Goal: Task Accomplishment & Management: Complete application form

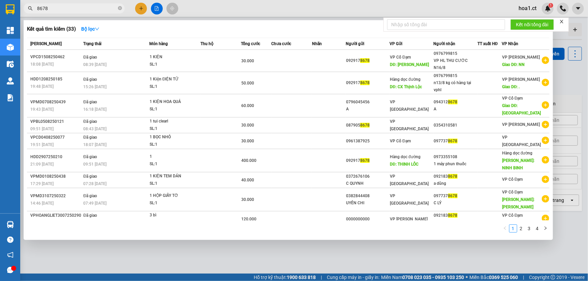
click at [90, 8] on input "8678" at bounding box center [76, 8] width 79 height 7
type input "8678"
click at [139, 10] on div at bounding box center [294, 140] width 588 height 281
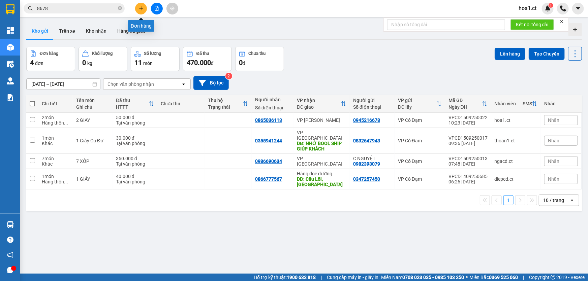
click at [139, 10] on icon "plus" at bounding box center [141, 8] width 5 height 5
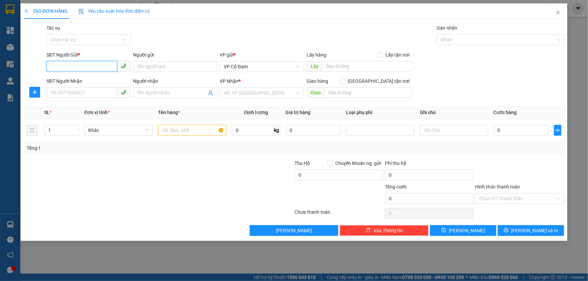
click at [79, 66] on input "SĐT Người Gửi *" at bounding box center [81, 66] width 71 height 11
type input "0365476862"
click at [86, 94] on input "SĐT Người Nhận" at bounding box center [81, 92] width 71 height 11
type input "0987834919"
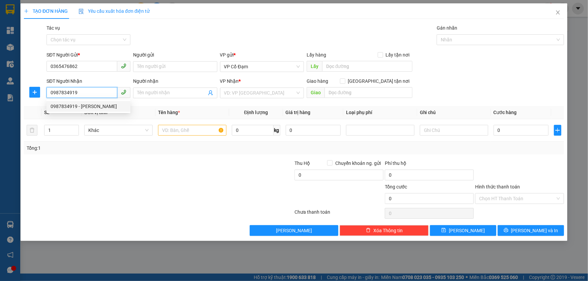
click at [62, 108] on div "0987834919 - [PERSON_NAME]" at bounding box center [89, 106] width 76 height 7
type input "[PERSON_NAME]"
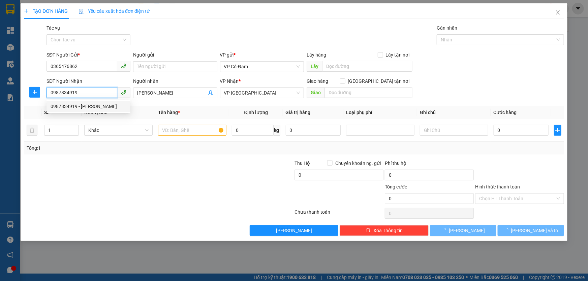
type input "120.000"
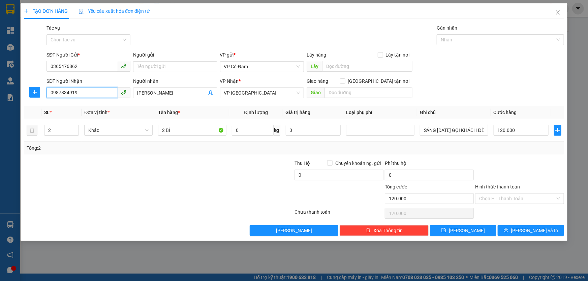
type input "0987834919"
click at [210, 27] on div "Gói vận chuyển * Tiêu chuẩn Tác vụ Chọn tác vụ Gán nhãn Nhãn" at bounding box center [305, 36] width 520 height 24
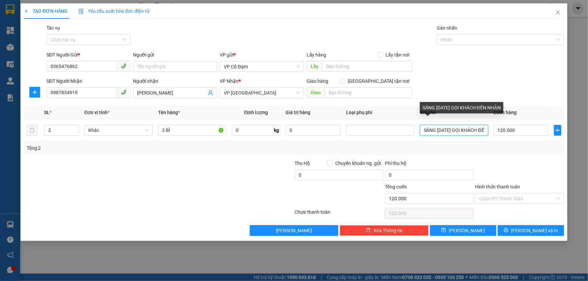
scroll to position [0, 30]
drag, startPoint x: 422, startPoint y: 132, endPoint x: 564, endPoint y: 142, distance: 143.2
click at [564, 142] on div "TẠO ĐƠN HÀNG Yêu cầu xuất hóa đơn điện tử Transit Pickup Surcharge Ids Transit …" at bounding box center [294, 122] width 547 height 238
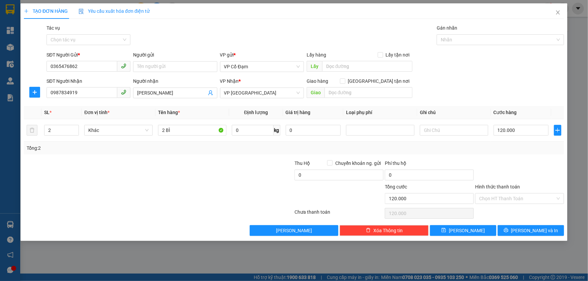
click at [478, 74] on div "SĐT Người Gửi * 0365476862 Người gửi Tên người gửi VP gửi * VP Cổ Đạm Lấy hàng …" at bounding box center [305, 63] width 520 height 24
drag, startPoint x: 187, startPoint y: 130, endPoint x: 52, endPoint y: 122, distance: 135.6
click at [52, 122] on tr "2 Khác 2 BÌ 0 kg 0 120.000" at bounding box center [294, 130] width 540 height 23
type input "5"
type input "4 XỐP ĐỒ"
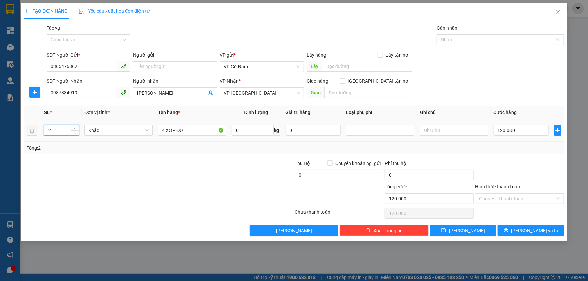
click at [63, 131] on input "2" at bounding box center [61, 130] width 34 height 10
type input "4"
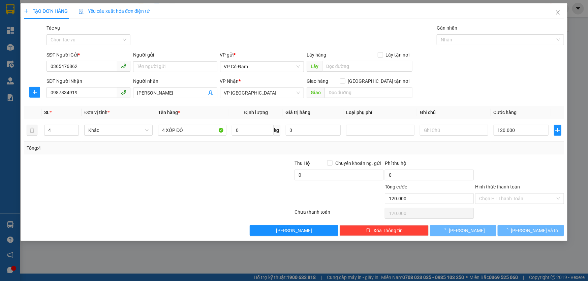
click at [180, 177] on div at bounding box center [113, 172] width 181 height 24
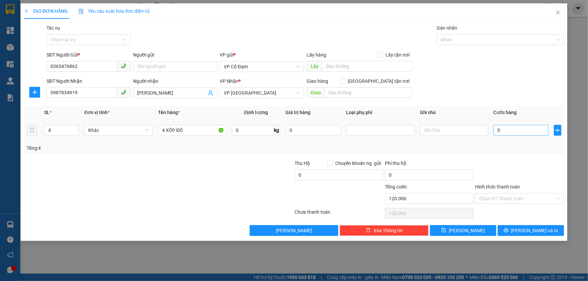
type input "0"
click at [514, 130] on input "0" at bounding box center [520, 130] width 55 height 11
type input "2"
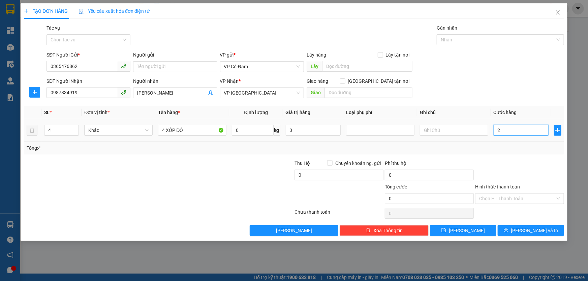
type input "2"
type input "24"
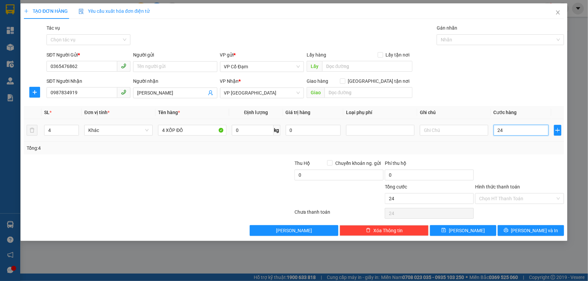
type input "240"
type input "0"
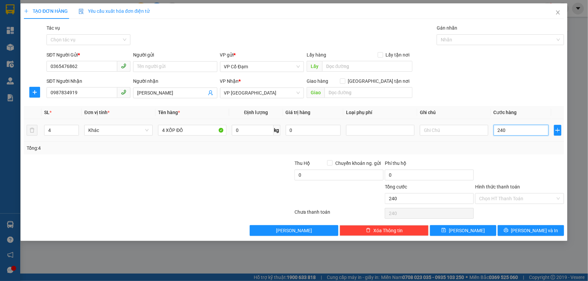
type input "240K"
type input "240"
type input "240.000"
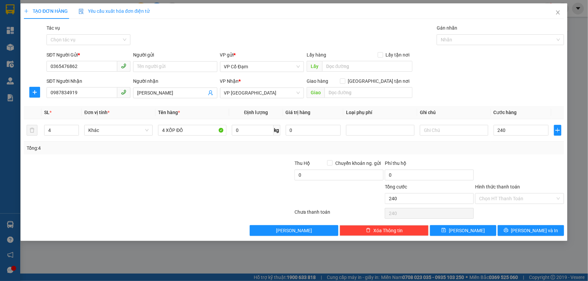
type input "240.000"
click at [473, 90] on div "SĐT Người Nhận 0987834919 Người nhận [PERSON_NAME] VP Nhận * VP [PERSON_NAME] h…" at bounding box center [305, 89] width 520 height 24
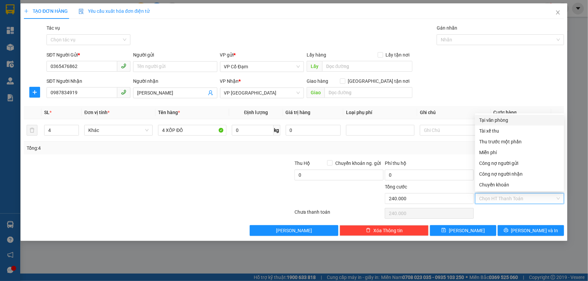
click at [512, 200] on input "Hình thức thanh toán" at bounding box center [517, 199] width 76 height 10
click at [499, 121] on div "Tại văn phòng" at bounding box center [519, 120] width 81 height 7
type input "0"
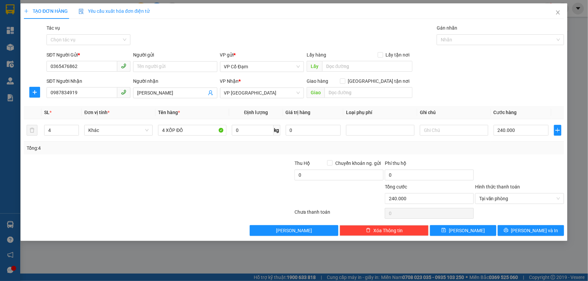
click at [198, 185] on div at bounding box center [113, 195] width 181 height 24
click at [465, 228] on span "[PERSON_NAME]" at bounding box center [467, 230] width 36 height 7
type input "0"
click at [557, 12] on icon "close" at bounding box center [557, 12] width 5 height 5
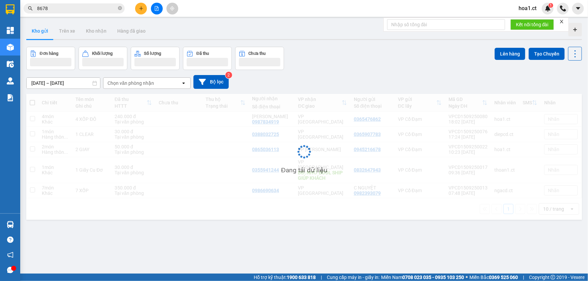
click at [96, 9] on input "8678" at bounding box center [76, 8] width 79 height 7
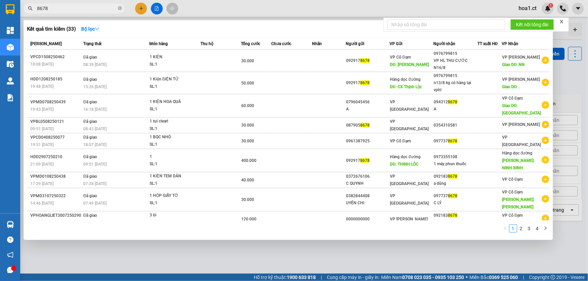
click at [96, 9] on input "8678" at bounding box center [76, 8] width 79 height 7
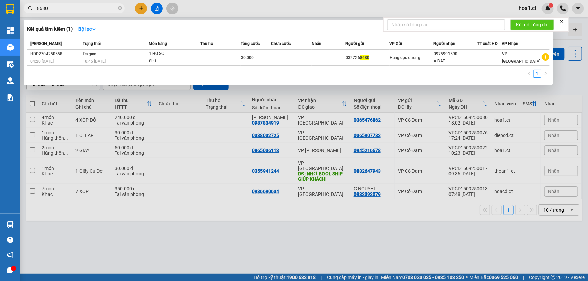
click at [78, 11] on input "8680" at bounding box center [76, 8] width 79 height 7
click at [78, 10] on input "8680" at bounding box center [76, 8] width 79 height 7
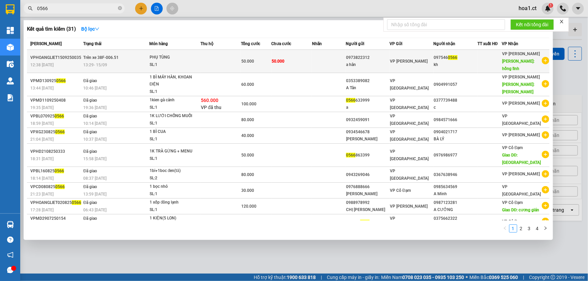
type input "0566"
click at [132, 54] on td "Trên xe 38F-006.51 13:29 [DATE]" at bounding box center [115, 61] width 67 height 23
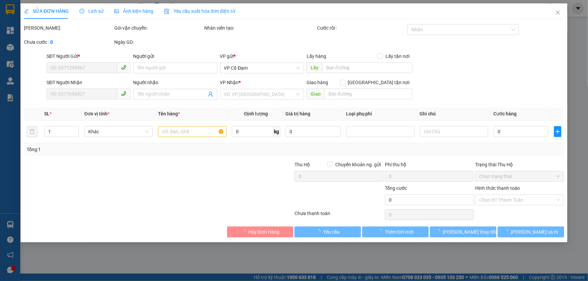
type input "0973822312"
type input "a hân"
type input "0975460566"
type input "kh"
type input "hồng lĩnh"
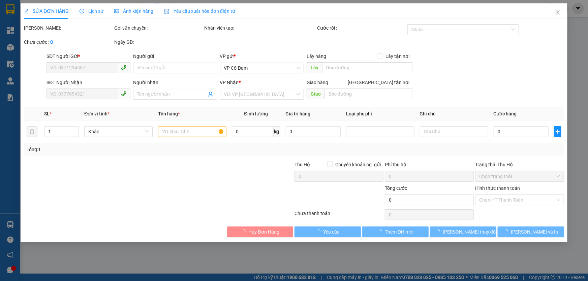
type input "50.000"
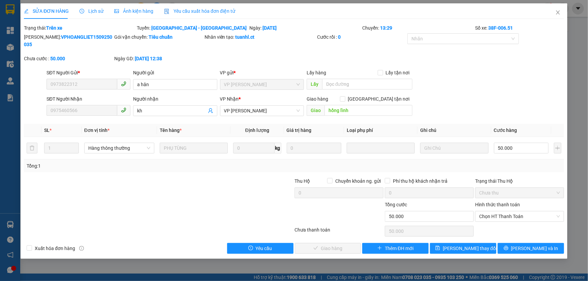
click at [99, 12] on span "Lịch sử" at bounding box center [91, 10] width 24 height 5
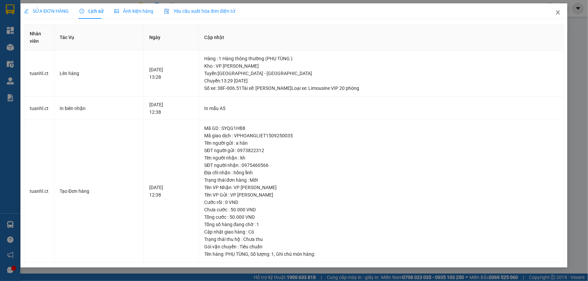
click at [558, 11] on icon "close" at bounding box center [557, 12] width 5 height 5
